Goal: Information Seeking & Learning: Understand process/instructions

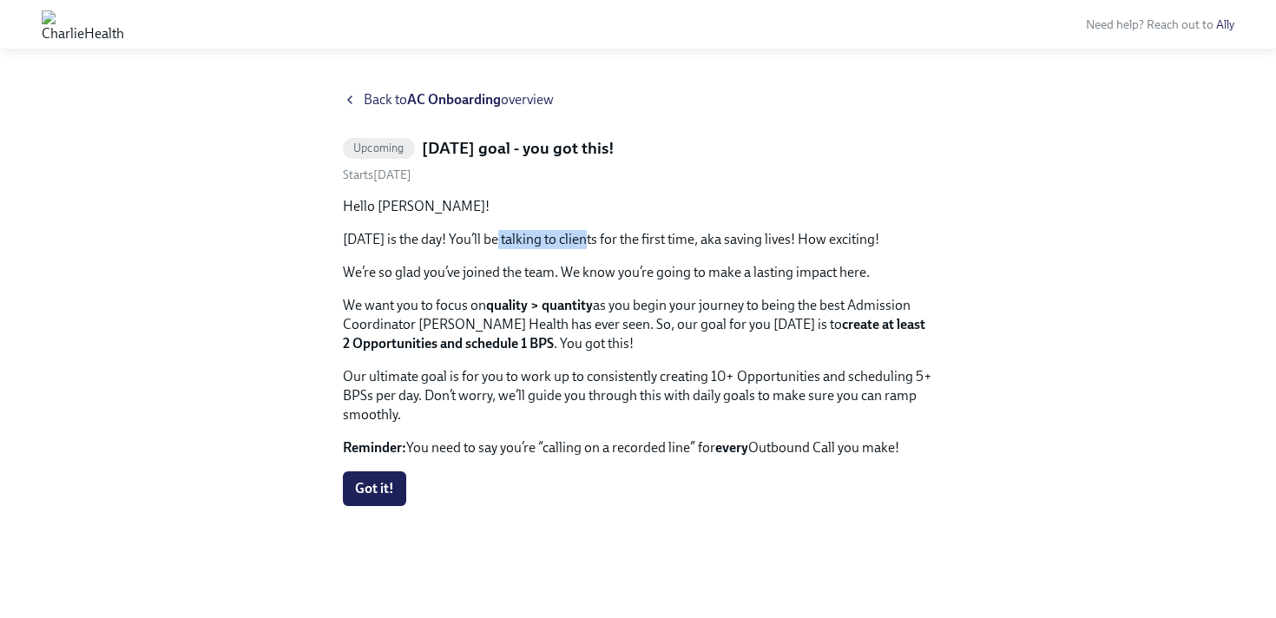
drag, startPoint x: 494, startPoint y: 245, endPoint x: 592, endPoint y: 248, distance: 98.2
click at [592, 248] on p "Today is the day! You’ll be talking to clients for the first time, aka saving l…" at bounding box center [638, 239] width 590 height 19
click at [593, 248] on p "Today is the day! You’ll be talking to clients for the first time, aka saving l…" at bounding box center [638, 239] width 590 height 19
click at [353, 103] on icon at bounding box center [350, 100] width 14 height 14
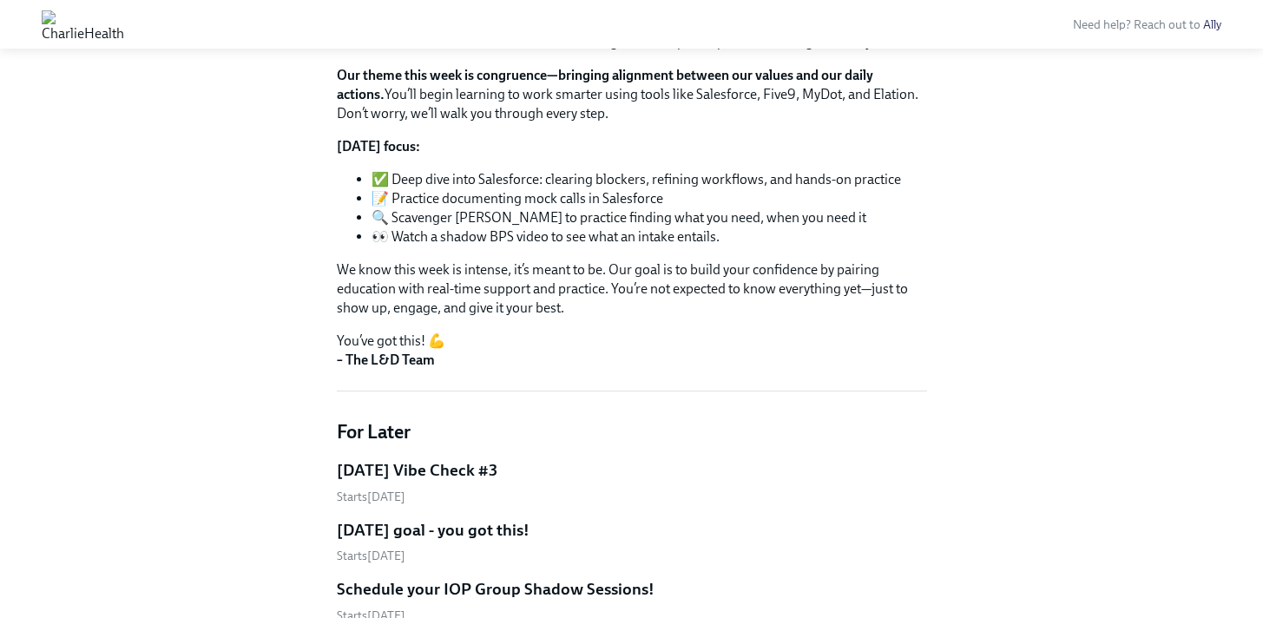
scroll to position [834, 0]
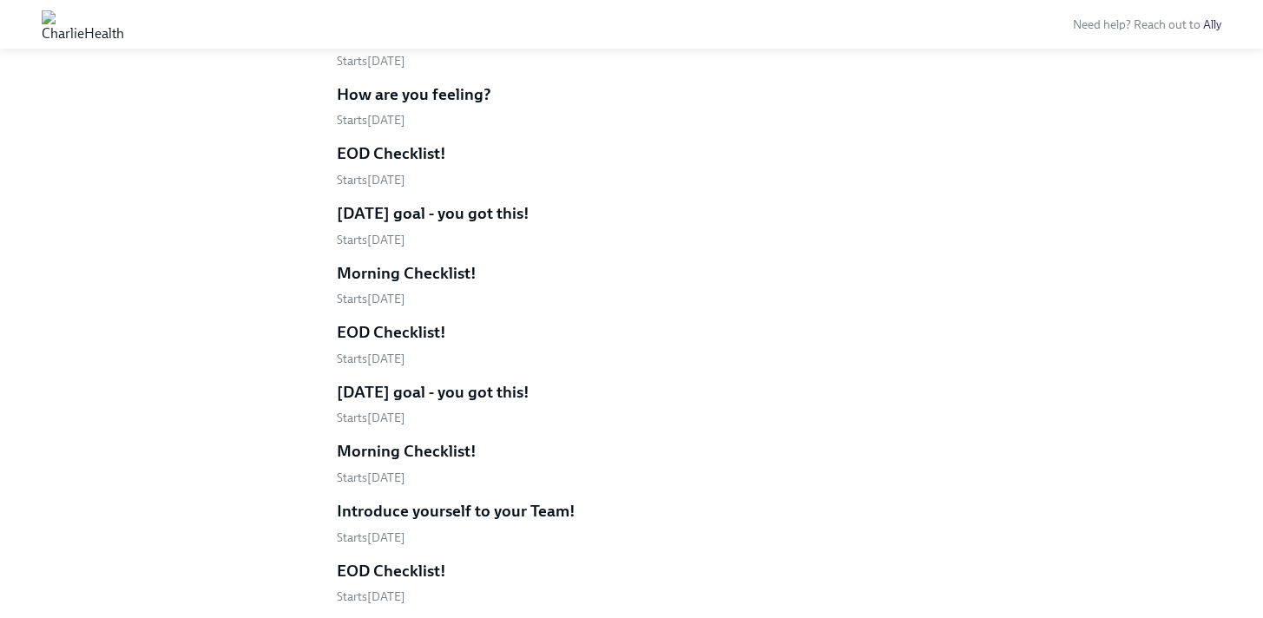
click at [449, 282] on h5 "Morning Checklist!" at bounding box center [407, 273] width 140 height 23
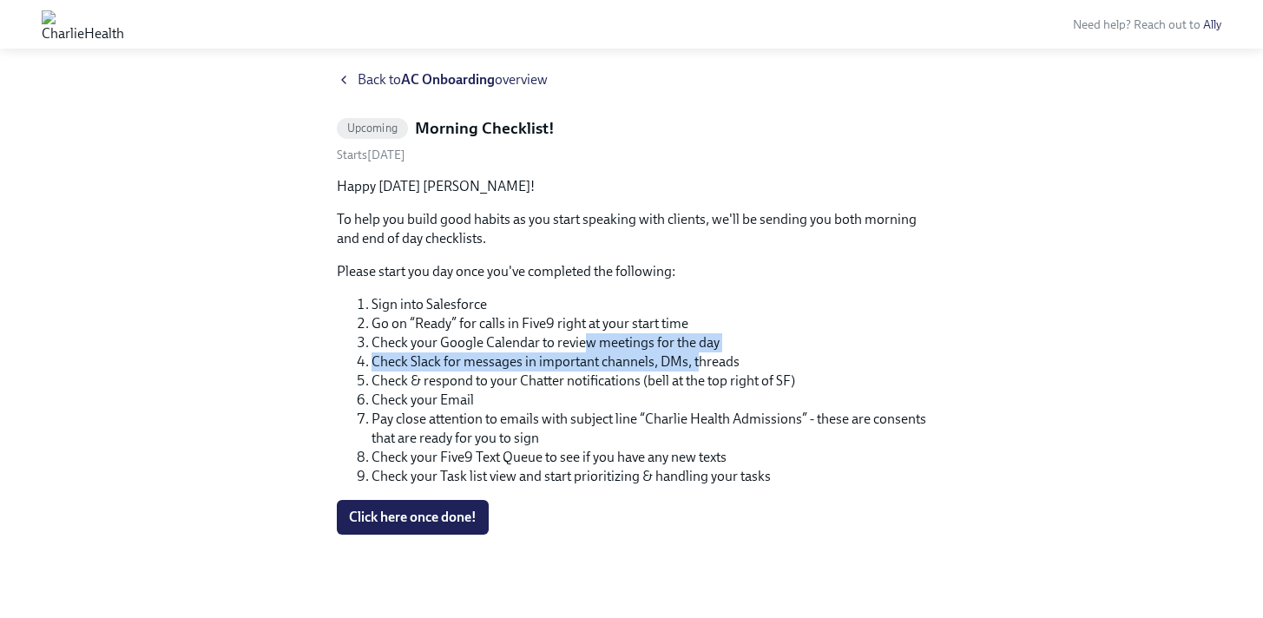
drag, startPoint x: 583, startPoint y: 344, endPoint x: 700, endPoint y: 355, distance: 116.9
click at [700, 355] on ol "Sign into Salesforce Go on “Ready” for calls in Five9 right at your start time …" at bounding box center [632, 390] width 590 height 191
click at [700, 355] on li "Check Slack for messages in important channels, DMs, threads" at bounding box center [650, 361] width 556 height 19
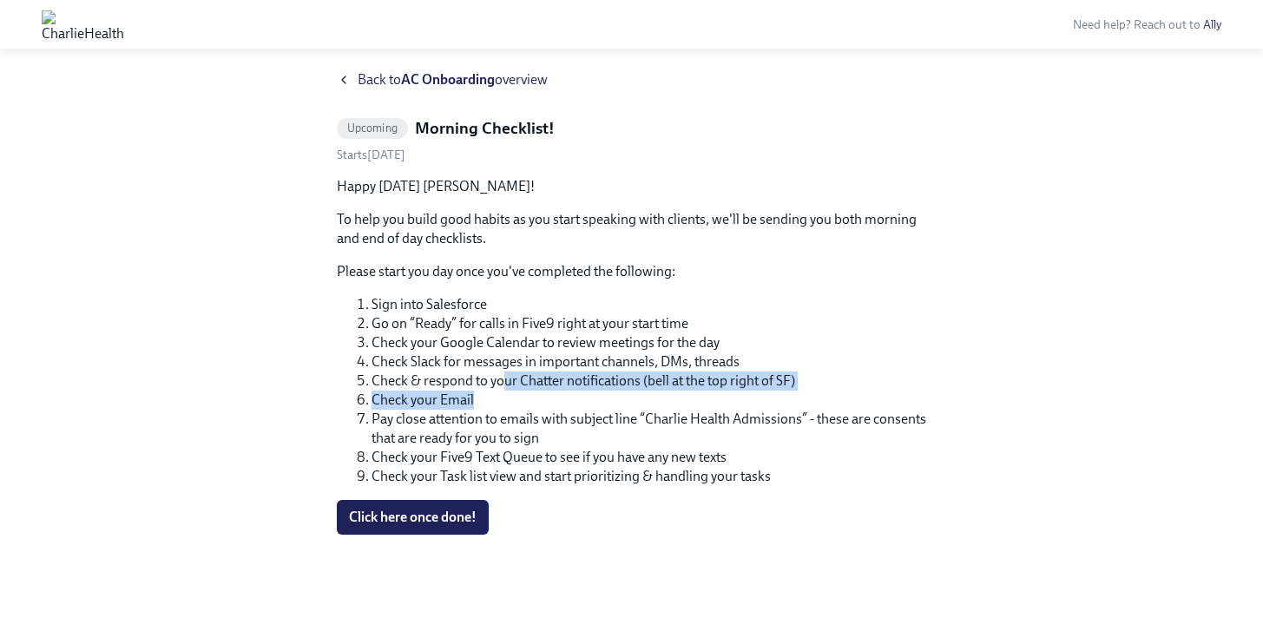
drag, startPoint x: 506, startPoint y: 377, endPoint x: 575, endPoint y: 391, distance: 70.0
click at [575, 391] on ol "Sign into Salesforce Go on “Ready” for calls in Five9 right at your start time …" at bounding box center [632, 390] width 590 height 191
click at [575, 391] on li "Check your Email" at bounding box center [650, 400] width 556 height 19
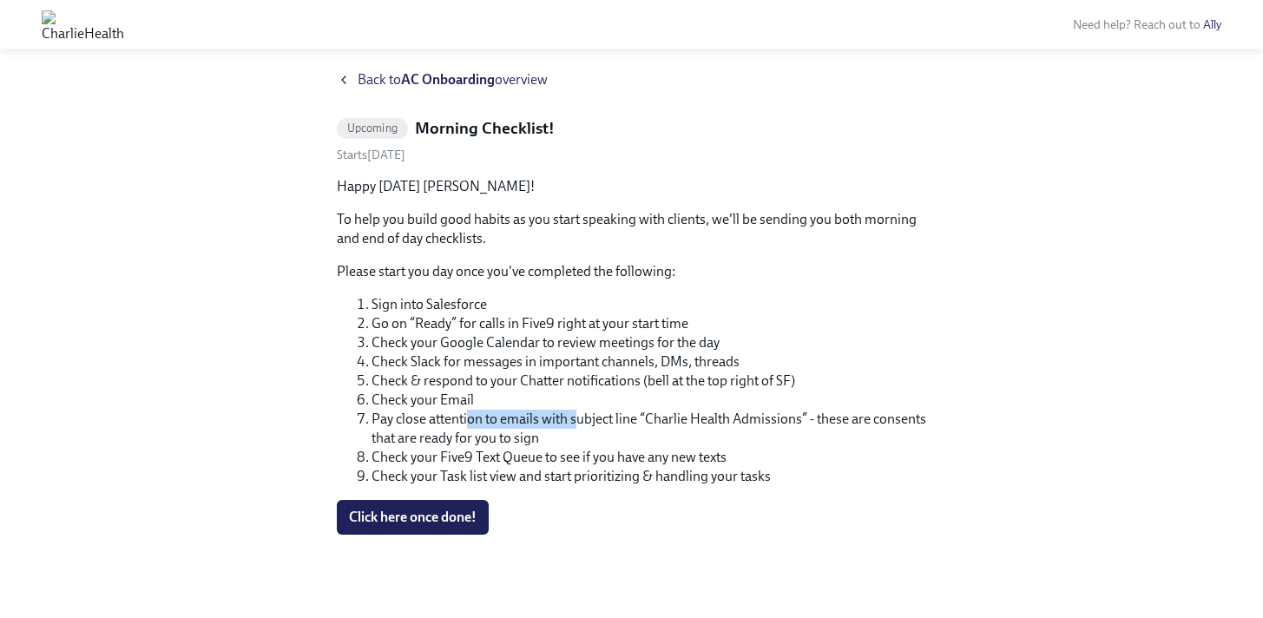
drag, startPoint x: 470, startPoint y: 423, endPoint x: 578, endPoint y: 425, distance: 108.5
click at [578, 425] on li "Pay close attention to emails with subject line “Charlie Health Admissions” - t…" at bounding box center [650, 429] width 556 height 38
drag, startPoint x: 606, startPoint y: 421, endPoint x: 665, endPoint y: 427, distance: 59.3
click at [665, 427] on li "Pay close attention to emails with subject line “Charlie Health Admissions” - t…" at bounding box center [650, 429] width 556 height 38
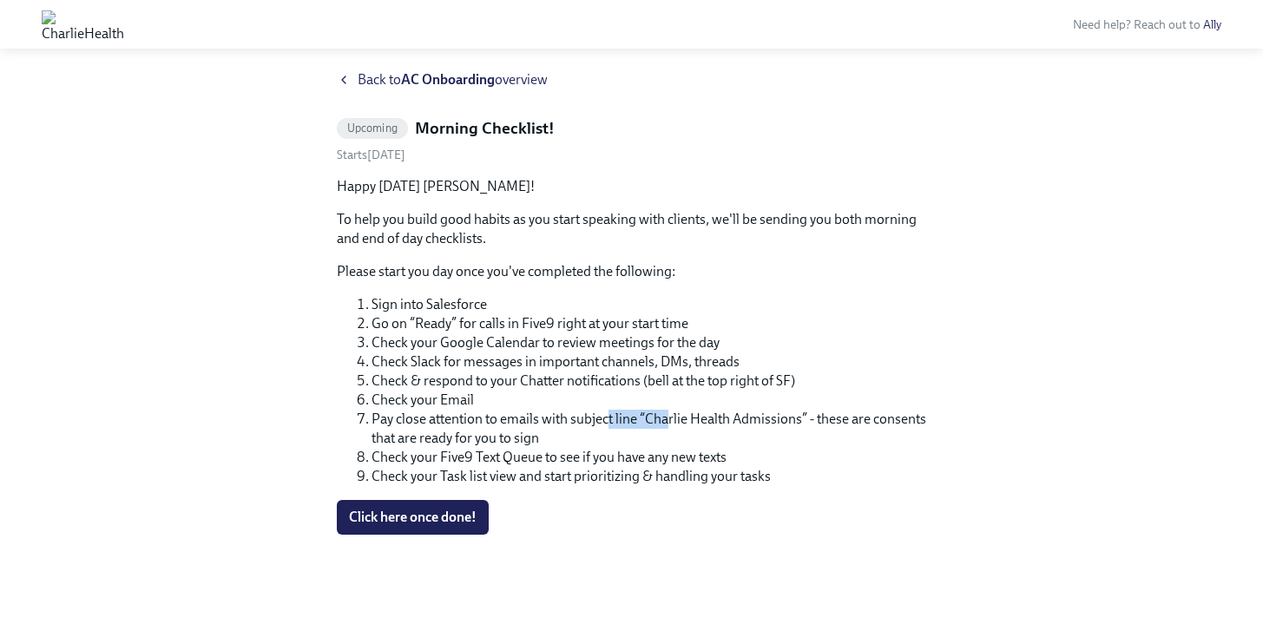
click at [665, 427] on li "Pay close attention to emails with subject line “Charlie Health Admissions” - t…" at bounding box center [650, 429] width 556 height 38
click at [348, 79] on icon at bounding box center [344, 80] width 14 height 14
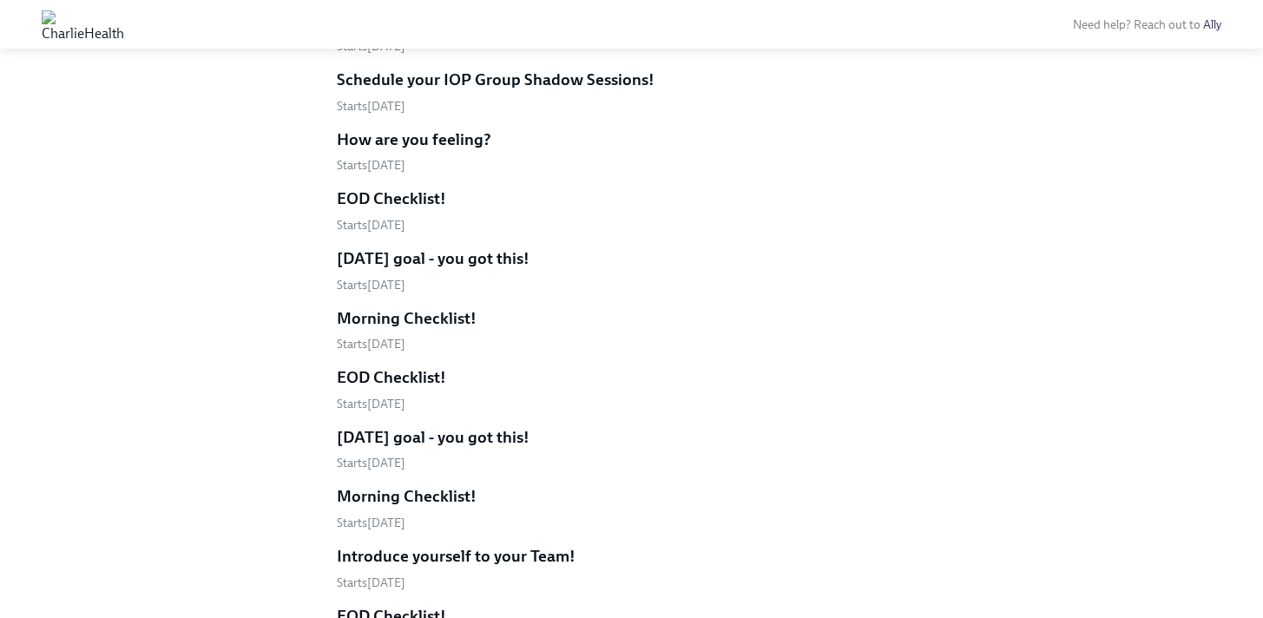
scroll to position [793, 0]
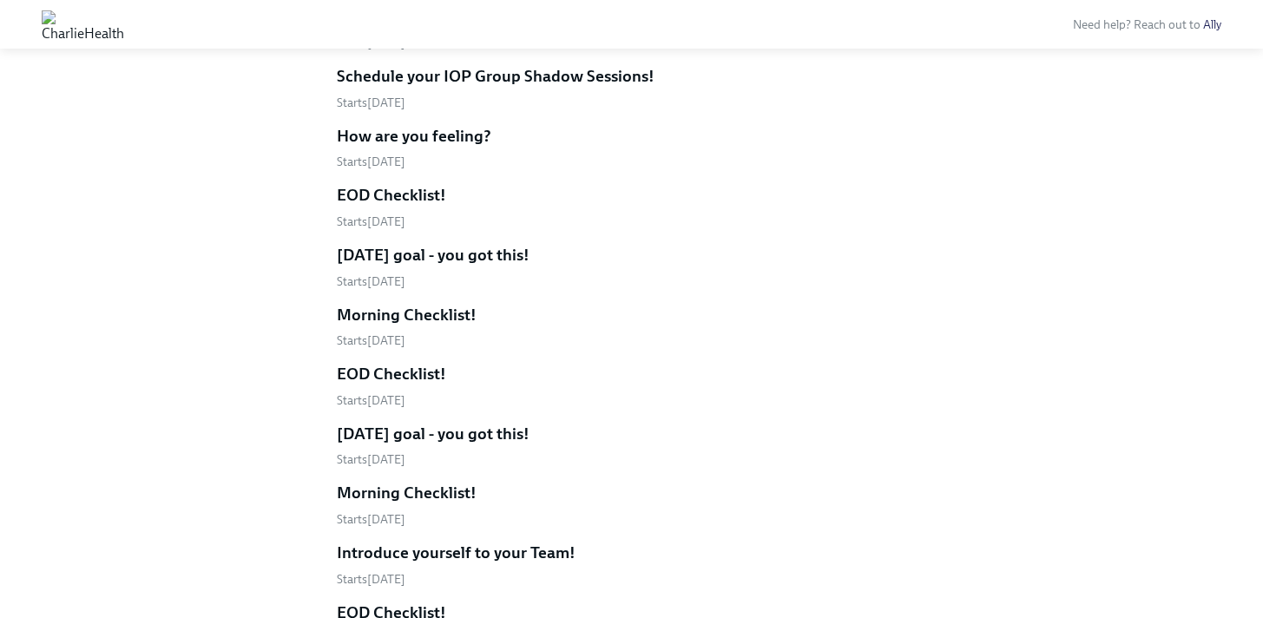
click at [435, 203] on h5 "EOD Checklist!" at bounding box center [391, 195] width 109 height 23
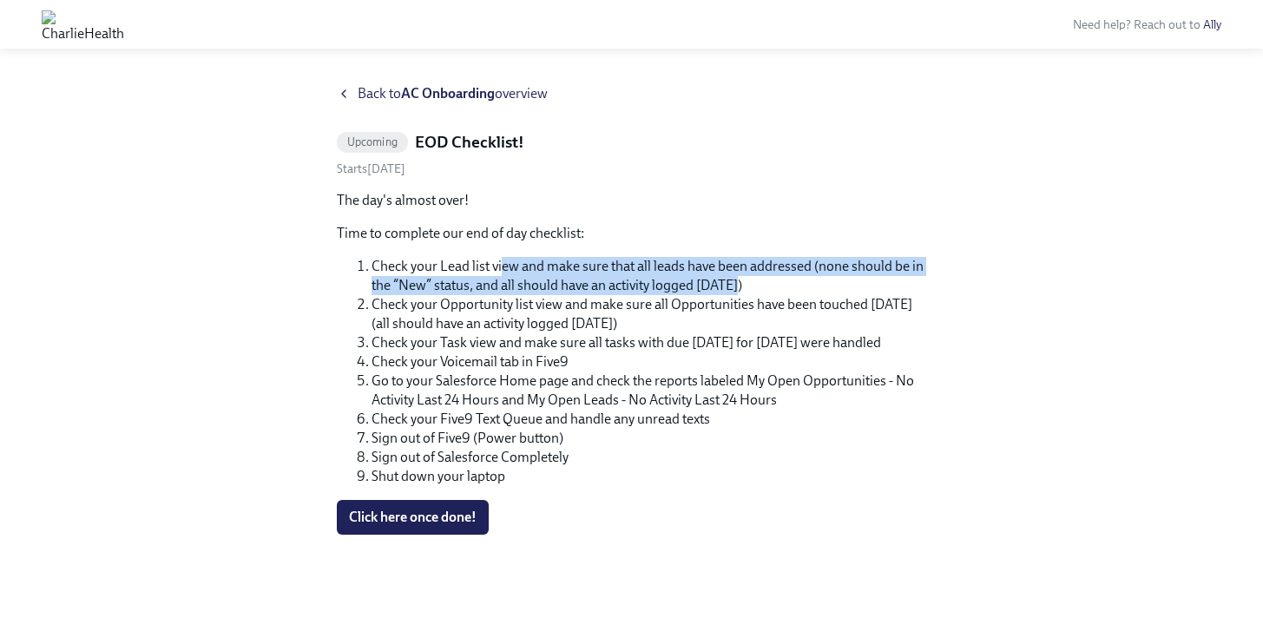
drag, startPoint x: 503, startPoint y: 269, endPoint x: 787, endPoint y: 281, distance: 284.1
click at [787, 281] on li "Check your Lead list view and make sure that all leads have been addressed (non…" at bounding box center [650, 276] width 556 height 38
drag, startPoint x: 852, startPoint y: 270, endPoint x: 860, endPoint y: 285, distance: 16.7
click at [860, 285] on li "Check your Lead list view and make sure that all leads have been addressed (non…" at bounding box center [650, 276] width 556 height 38
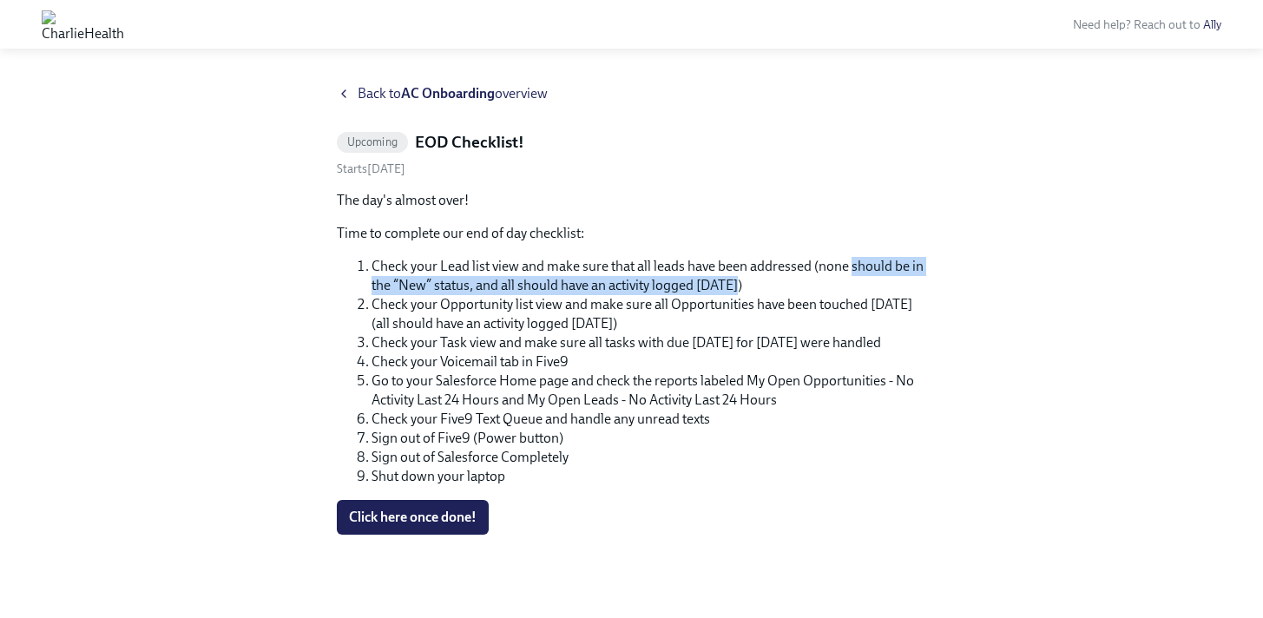
click at [862, 286] on li "Check your Lead list view and make sure that all leads have been addressed (non…" at bounding box center [650, 276] width 556 height 38
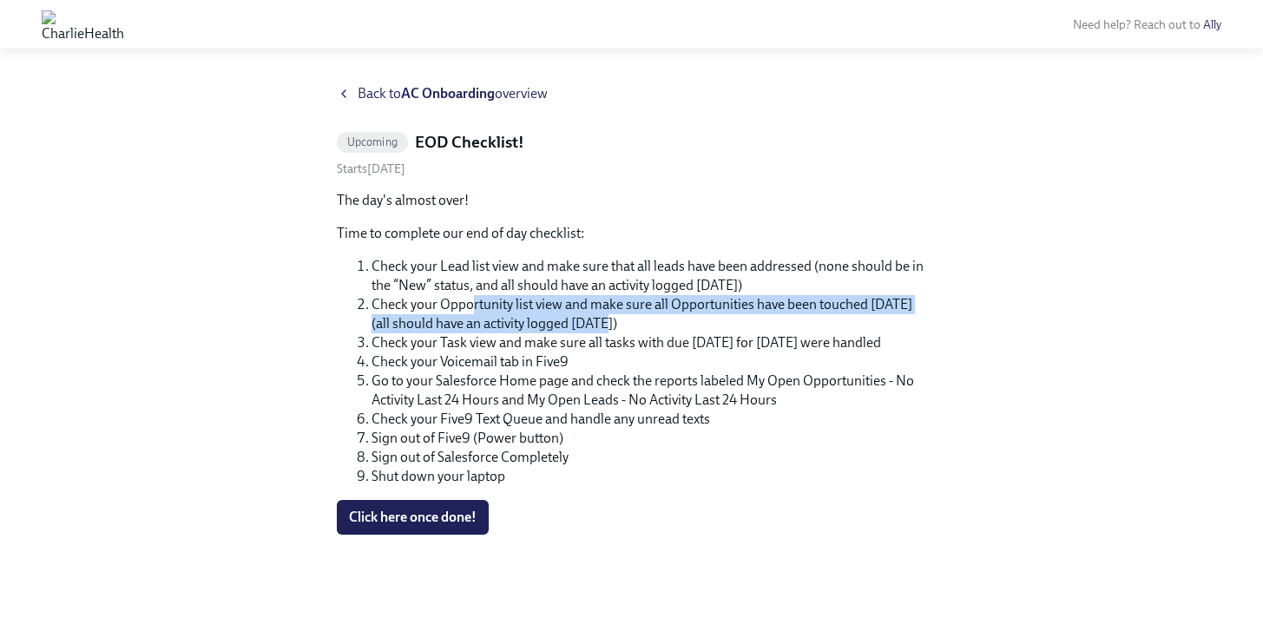
drag, startPoint x: 469, startPoint y: 302, endPoint x: 697, endPoint y: 326, distance: 229.5
click at [697, 326] on li "Check your Opportunity list view and make sure all Opportunities have been touc…" at bounding box center [650, 314] width 556 height 38
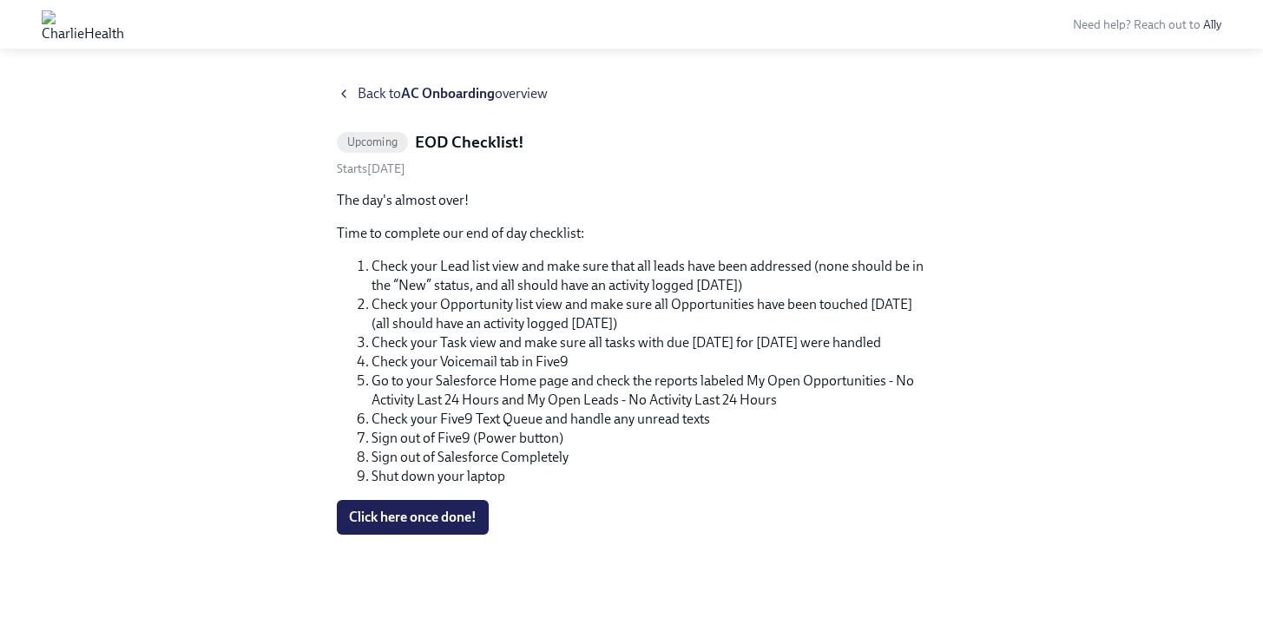
click at [374, 101] on span "Back to AC Onboarding overview" at bounding box center [453, 93] width 190 height 19
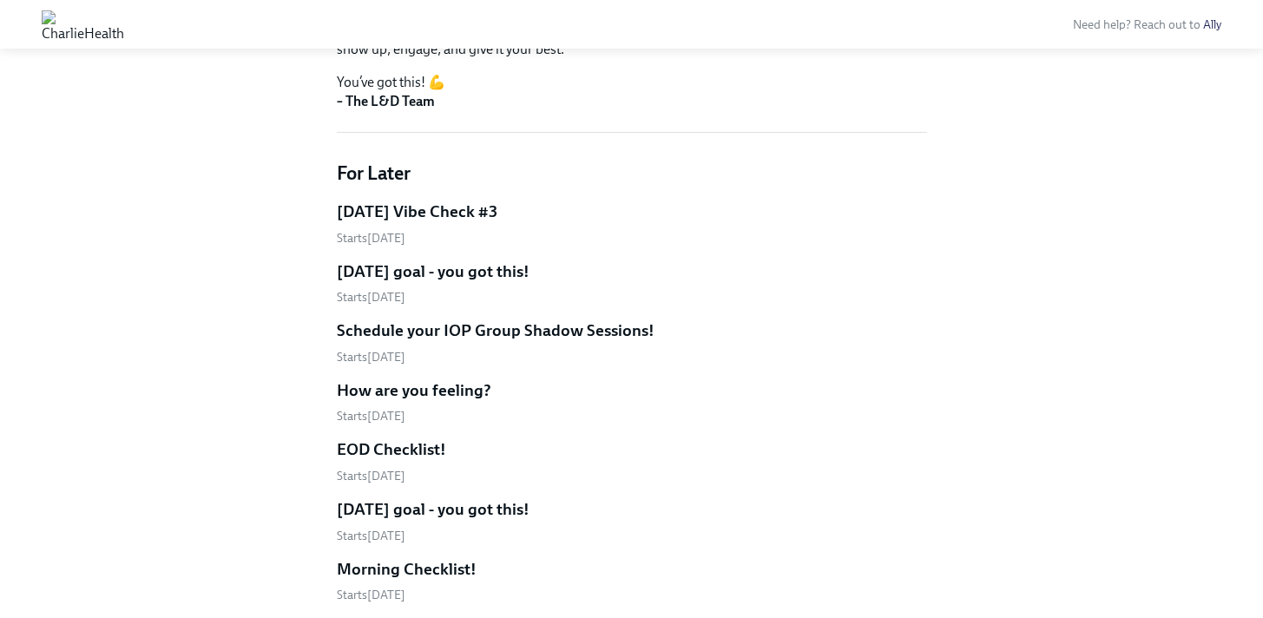
scroll to position [548, 0]
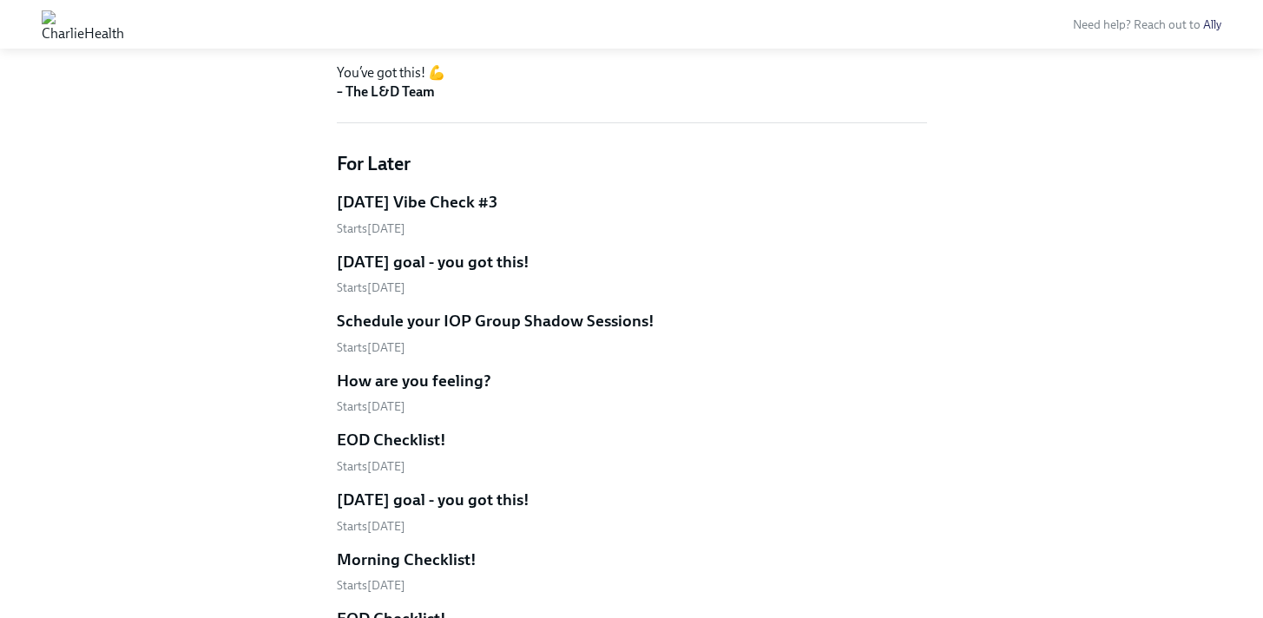
click at [601, 324] on h5 "Schedule your IOP Group Shadow Sessions!" at bounding box center [496, 321] width 318 height 23
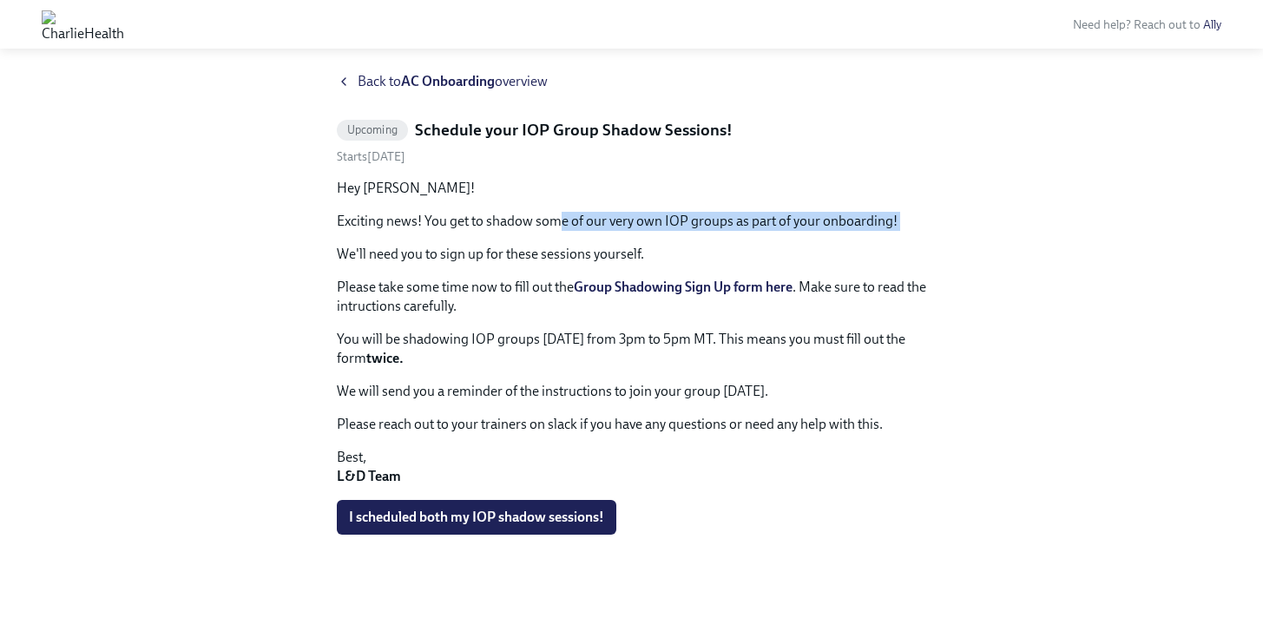
drag, startPoint x: 562, startPoint y: 217, endPoint x: 635, endPoint y: 234, distance: 74.1
click at [635, 234] on div "Hey ZoeAnn! Exciting news! You get to shadow some of our very own IOP groups as…" at bounding box center [632, 332] width 590 height 307
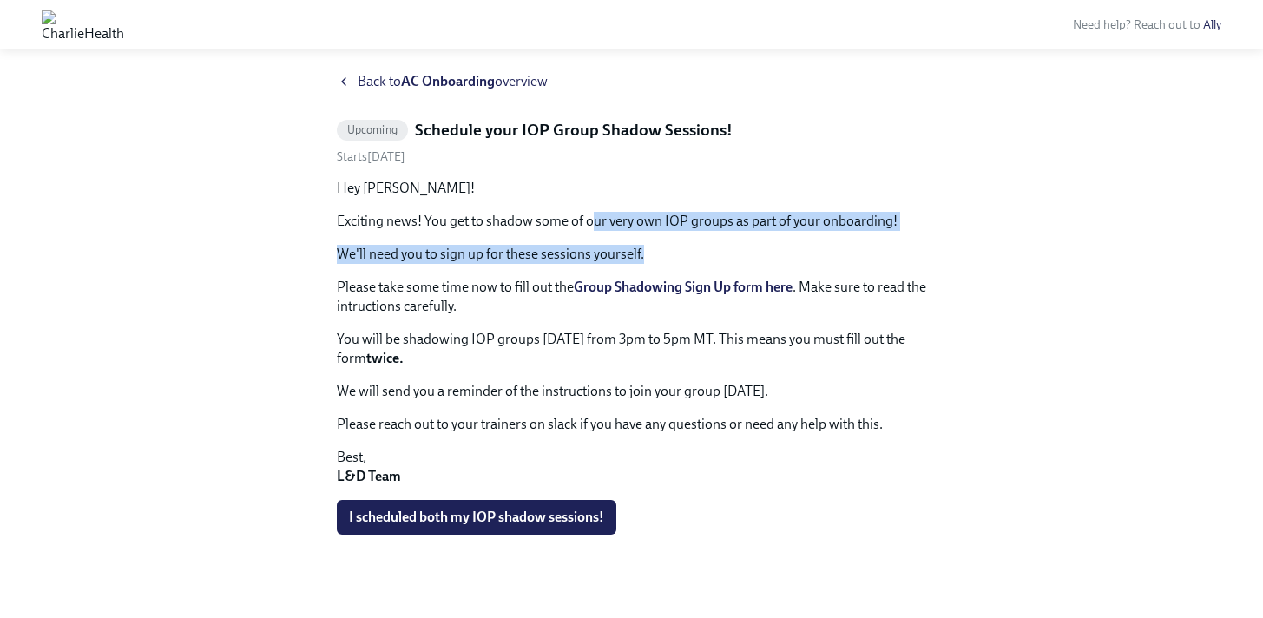
drag, startPoint x: 594, startPoint y: 226, endPoint x: 723, endPoint y: 253, distance: 132.3
click at [723, 253] on div "Hey ZoeAnn! Exciting news! You get to shadow some of our very own IOP groups as…" at bounding box center [632, 332] width 590 height 307
click at [723, 253] on p "We'll need you to sign up for these sessions yourself." at bounding box center [632, 254] width 590 height 19
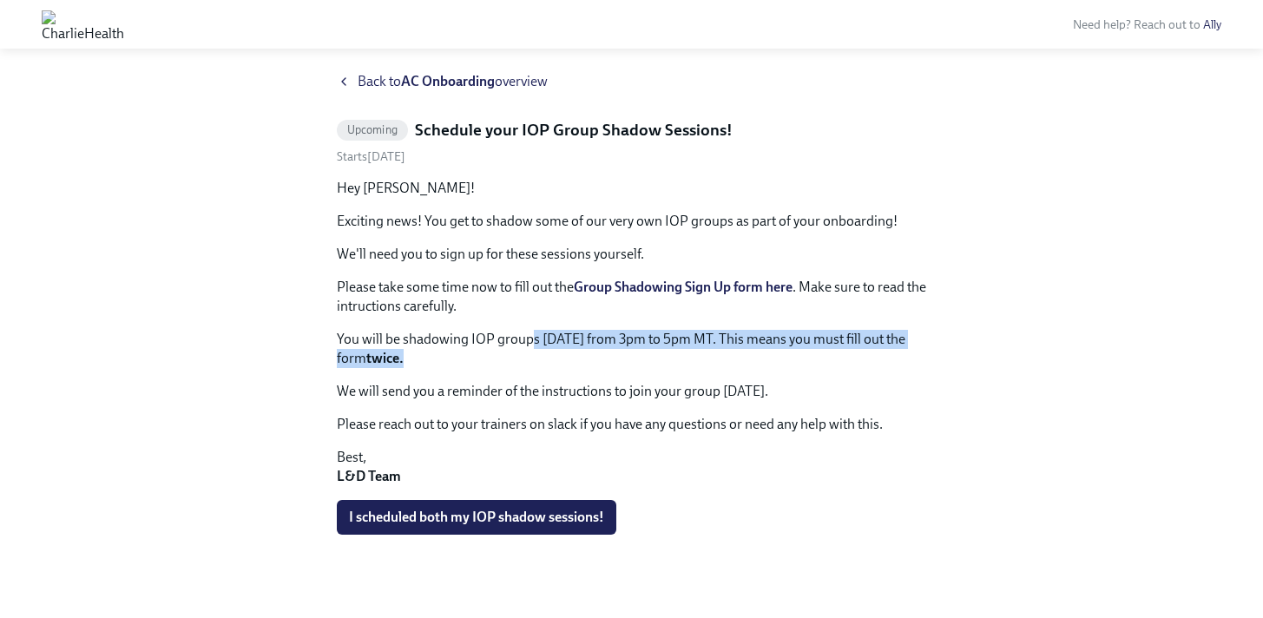
drag, startPoint x: 530, startPoint y: 343, endPoint x: 581, endPoint y: 349, distance: 50.7
click at [581, 349] on p "You will be shadowing IOP groups next Monday from 3pm to 5pm MT. This means you…" at bounding box center [632, 349] width 590 height 38
drag, startPoint x: 546, startPoint y: 344, endPoint x: 599, endPoint y: 346, distance: 53.0
click at [599, 346] on p "You will be shadowing IOP groups next Monday from 3pm to 5pm MT. This means you…" at bounding box center [632, 349] width 590 height 38
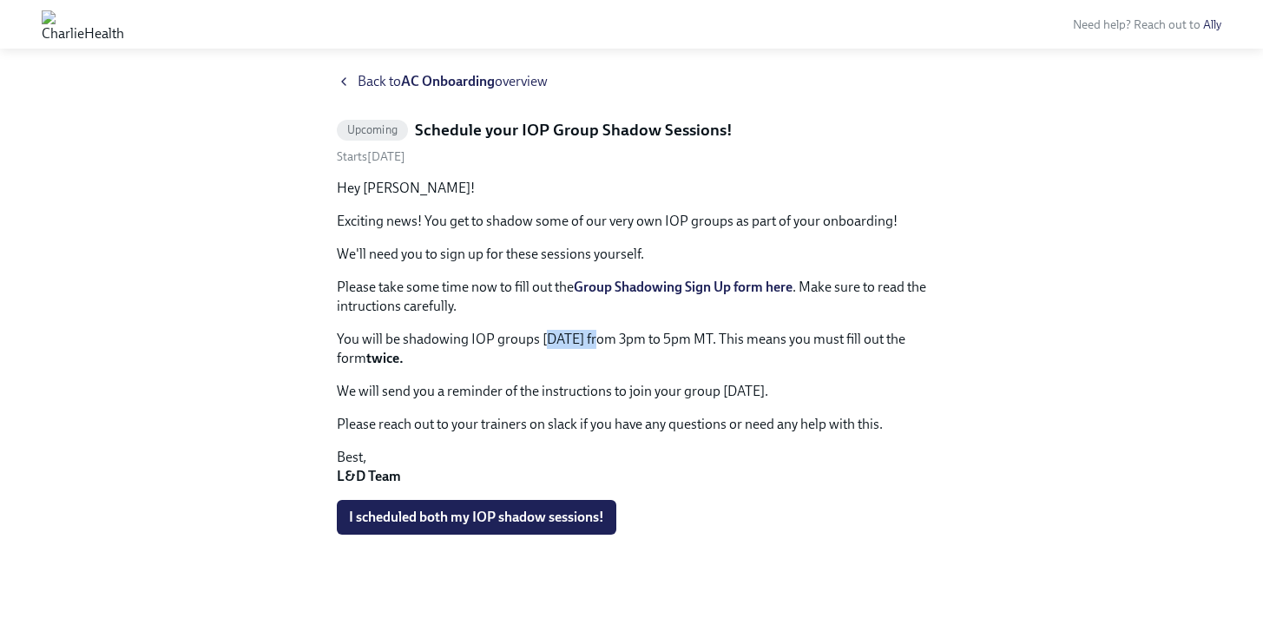
click at [600, 347] on p "You will be shadowing IOP groups next Monday from 3pm to 5pm MT. This means you…" at bounding box center [632, 349] width 590 height 38
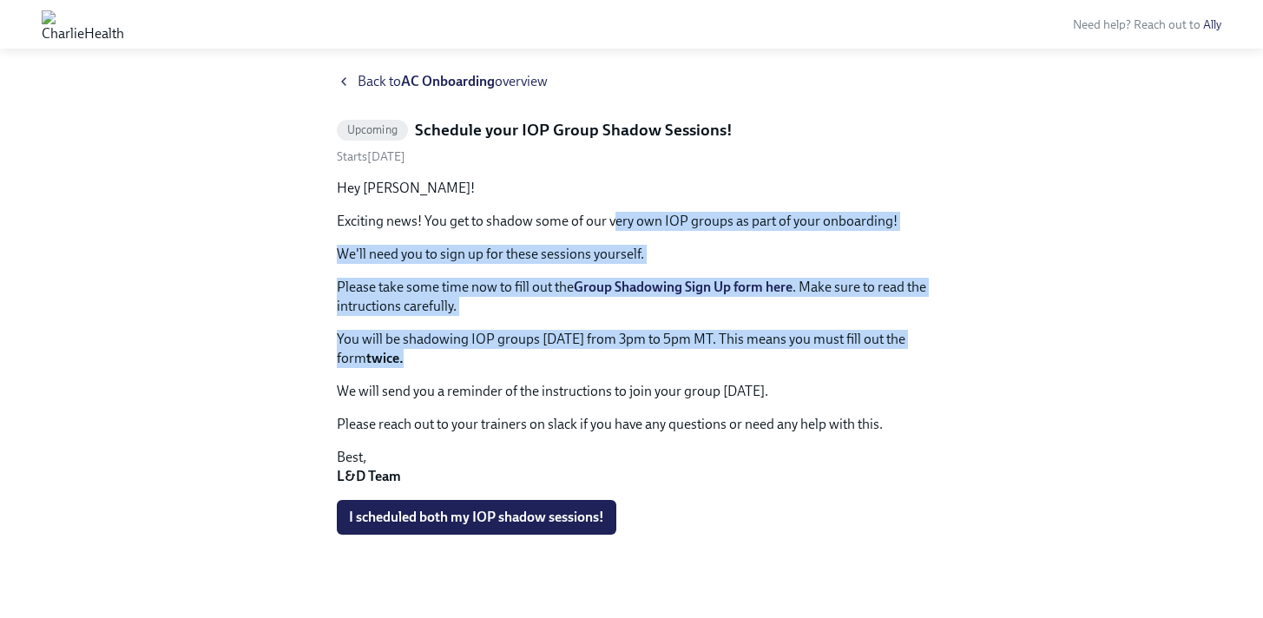
drag, startPoint x: 613, startPoint y: 220, endPoint x: 869, endPoint y: 357, distance: 290.1
click at [869, 356] on div "Hey ZoeAnn! Exciting news! You get to shadow some of our very own IOP groups as…" at bounding box center [632, 332] width 590 height 307
click at [869, 358] on p "You will be shadowing IOP groups next Monday from 3pm to 5pm MT. This means you…" at bounding box center [632, 349] width 590 height 38
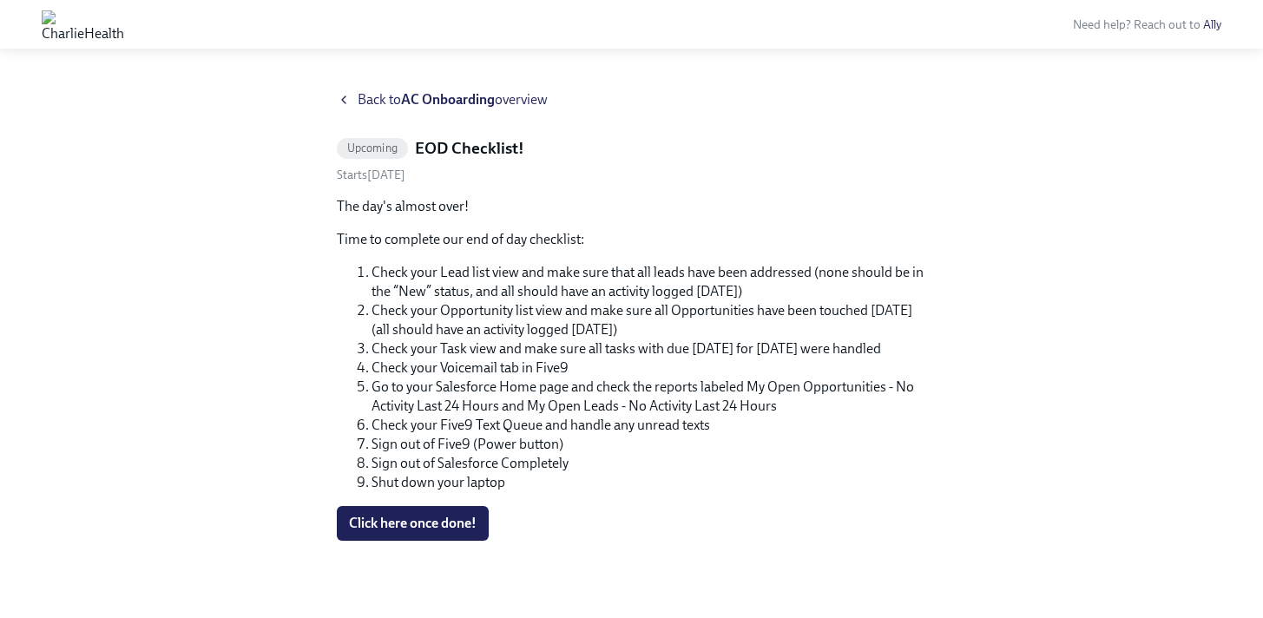
click at [359, 101] on span "Back to AC Onboarding overview" at bounding box center [453, 99] width 190 height 19
